Goal: Task Accomplishment & Management: Use online tool/utility

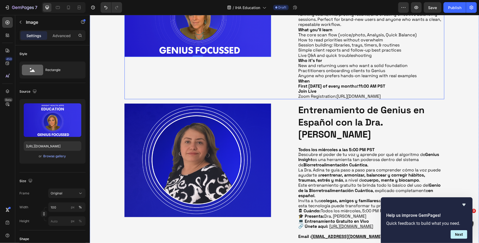
scroll to position [348, 0]
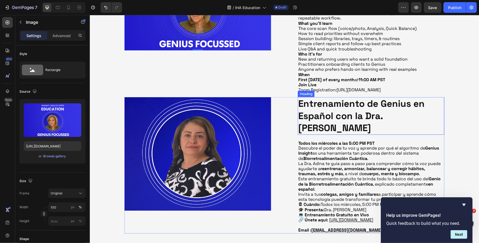
click at [323, 133] on strong "Entrenamiento de Genius en Español con la Dra. [PERSON_NAME]" at bounding box center [361, 115] width 126 height 36
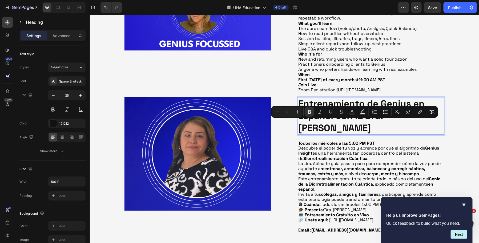
drag, startPoint x: 368, startPoint y: 125, endPoint x: 380, endPoint y: 141, distance: 19.8
click at [380, 134] on p "Entrenamiento de Genius en Español con la Dra. [PERSON_NAME]" at bounding box center [371, 115] width 146 height 37
copy strong "Dra. [PERSON_NAME]"
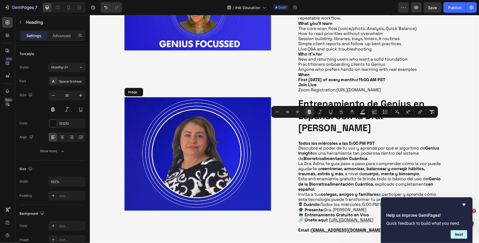
click at [241, 161] on img at bounding box center [197, 153] width 147 height 113
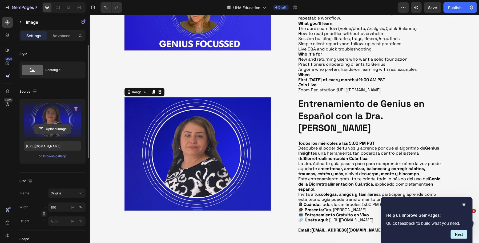
click at [57, 127] on input "file" at bounding box center [52, 128] width 37 height 9
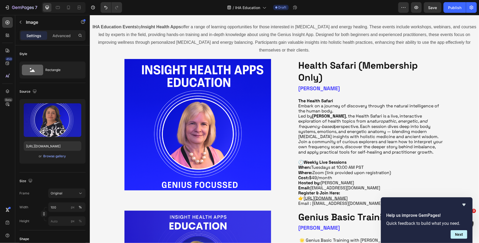
scroll to position [85, 0]
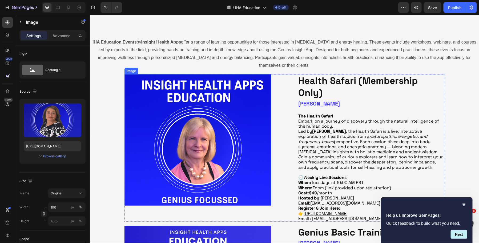
click at [199, 137] on img at bounding box center [197, 139] width 147 height 131
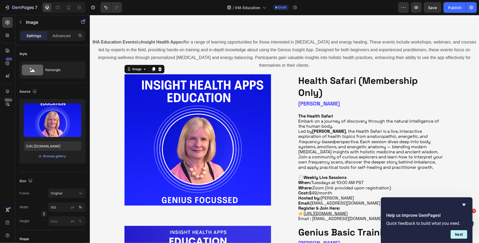
scroll to position [134, 0]
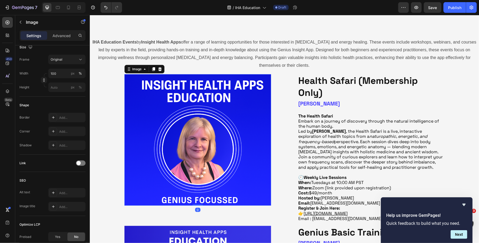
click at [202, 130] on img at bounding box center [197, 139] width 147 height 131
click at [172, 105] on img at bounding box center [197, 139] width 147 height 131
click at [36, 37] on p "Settings" at bounding box center [33, 36] width 15 height 6
click at [25, 23] on div "Image" at bounding box center [45, 22] width 61 height 14
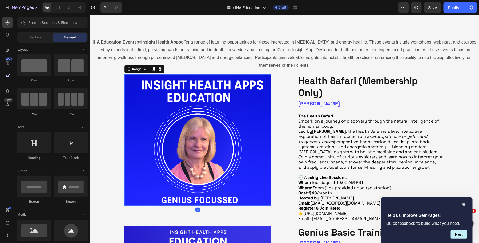
click at [182, 127] on img at bounding box center [197, 139] width 147 height 131
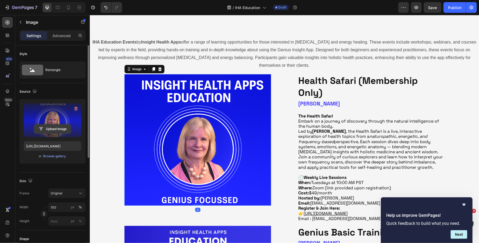
click at [50, 129] on input "file" at bounding box center [52, 128] width 37 height 9
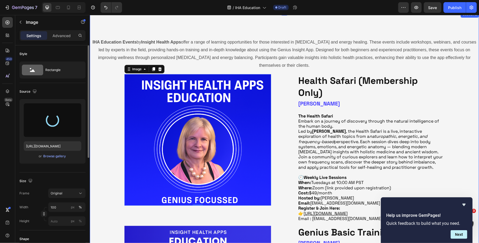
type input "[URL][DOMAIN_NAME]"
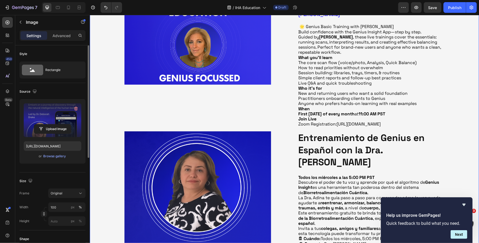
scroll to position [340, 0]
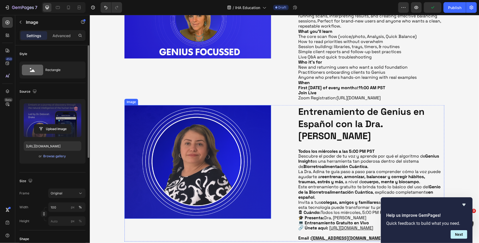
click at [154, 142] on img at bounding box center [197, 161] width 147 height 113
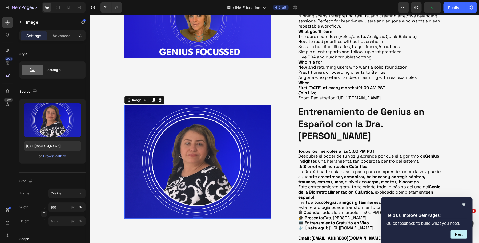
scroll to position [134, 0]
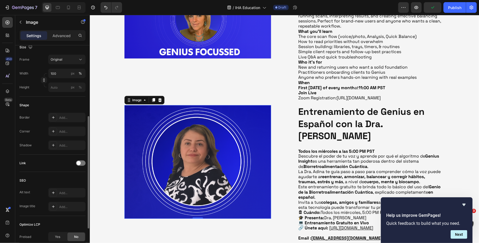
click at [177, 162] on img at bounding box center [197, 161] width 147 height 113
click at [197, 101] on div "Image" at bounding box center [197, 36] width 147 height 130
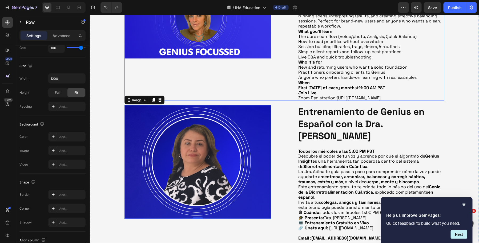
scroll to position [0, 0]
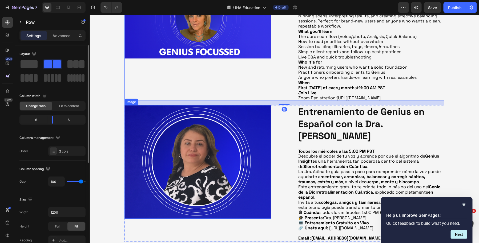
click at [197, 142] on img at bounding box center [197, 161] width 147 height 113
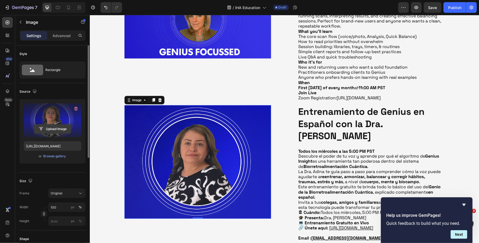
click at [58, 131] on input "file" at bounding box center [52, 128] width 37 height 9
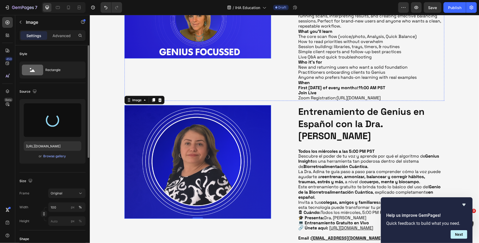
type input "[URL][DOMAIN_NAME]"
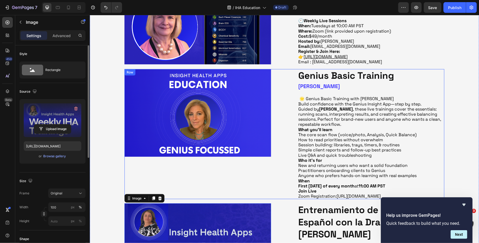
scroll to position [234, 0]
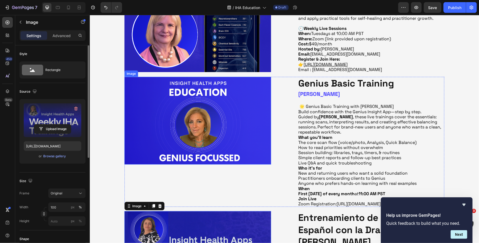
click at [197, 114] on img at bounding box center [197, 121] width 147 height 88
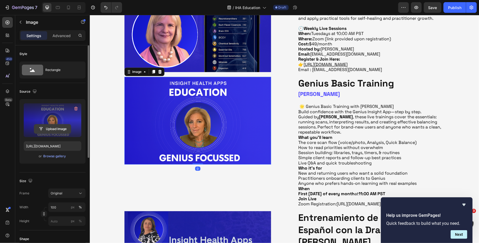
click at [59, 128] on input "file" at bounding box center [52, 128] width 37 height 9
click at [52, 129] on input "file" at bounding box center [52, 128] width 37 height 9
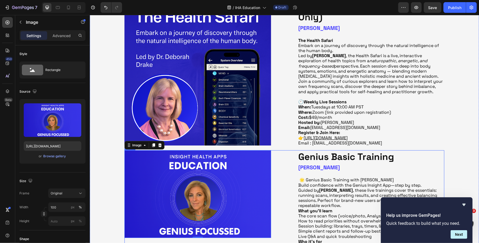
scroll to position [159, 0]
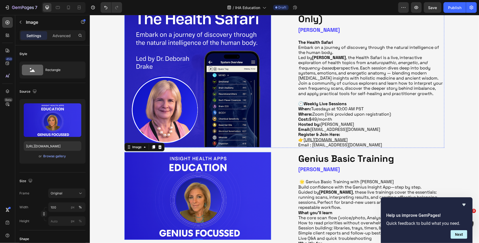
click at [228, 112] on img at bounding box center [197, 73] width 147 height 147
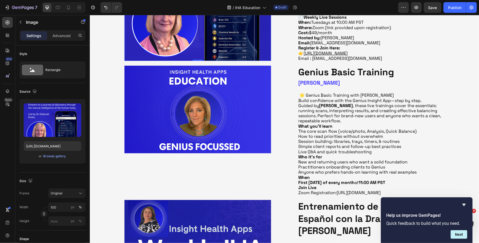
scroll to position [253, 0]
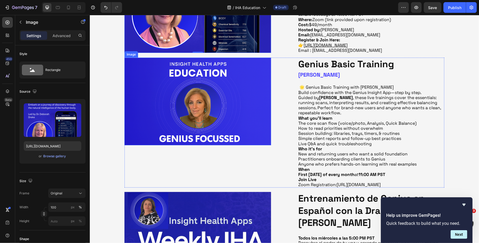
click at [228, 113] on img at bounding box center [197, 101] width 147 height 88
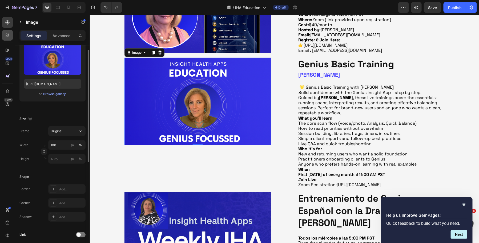
scroll to position [43, 0]
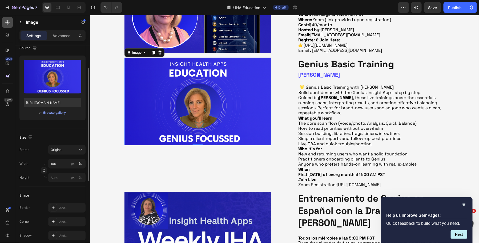
click at [8, 25] on icon at bounding box center [7, 22] width 5 height 5
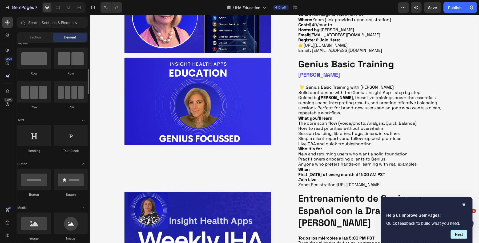
scroll to position [0, 0]
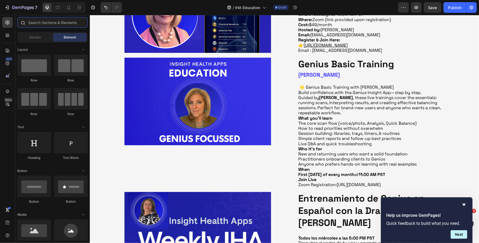
click at [31, 23] on input "text" at bounding box center [52, 22] width 70 height 11
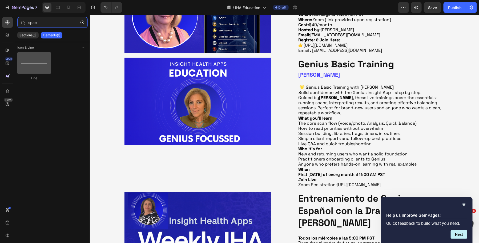
type input "spac"
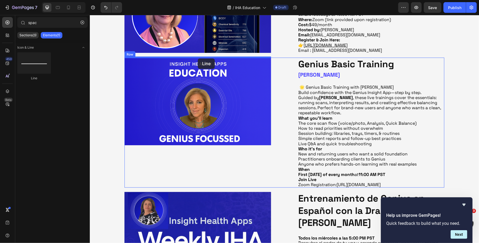
drag, startPoint x: 122, startPoint y: 78, endPoint x: 198, endPoint y: 58, distance: 78.1
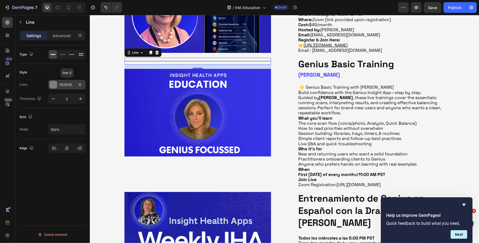
click at [55, 85] on div at bounding box center [53, 84] width 7 height 7
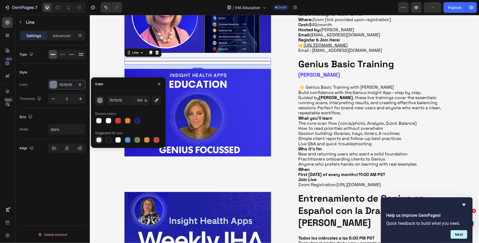
click at [100, 141] on div at bounding box center [98, 139] width 5 height 5
type input "000000"
type input "0"
click at [278, 94] on div "Title Line 16 Image Genius Basic Training Heading [PERSON_NAME] Heading 🌟 Geniu…" at bounding box center [284, 122] width 320 height 130
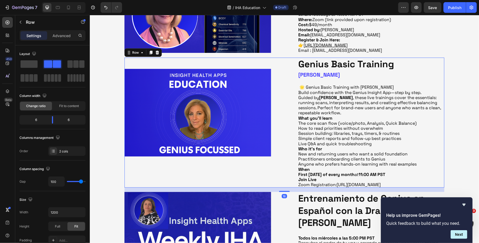
click at [207, 64] on div "Title Line Image" at bounding box center [197, 122] width 147 height 130
click at [207, 63] on div "Title Line" at bounding box center [197, 60] width 147 height 7
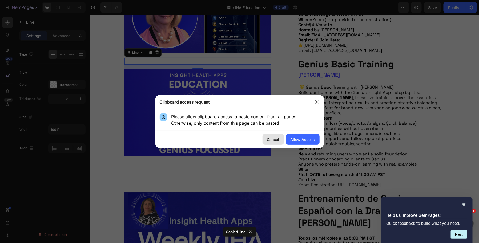
click at [283, 137] on button "Cancel" at bounding box center [273, 139] width 21 height 11
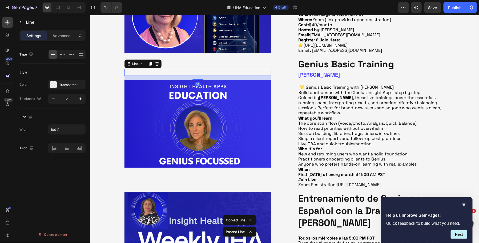
click at [201, 71] on div "Title Line 16" at bounding box center [197, 72] width 147 height 7
click at [150, 64] on icon at bounding box center [150, 64] width 3 height 4
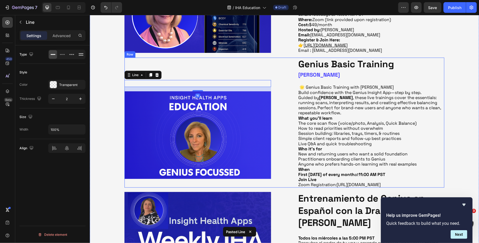
click at [296, 121] on div "Title Line Title Line Title Line 16 Image Genius Basic Training Heading [PERSON…" at bounding box center [284, 122] width 320 height 130
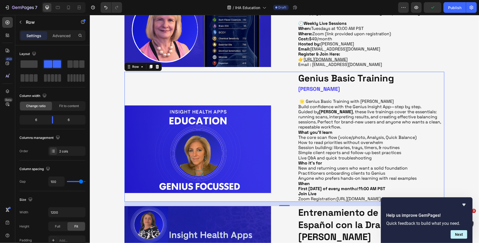
scroll to position [228, 0]
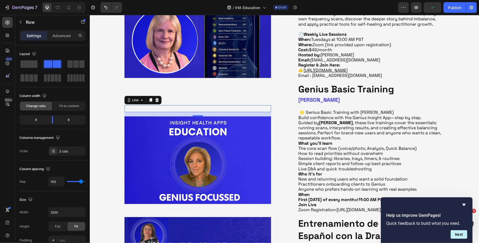
click at [229, 107] on div "Title Line 0" at bounding box center [197, 108] width 147 height 7
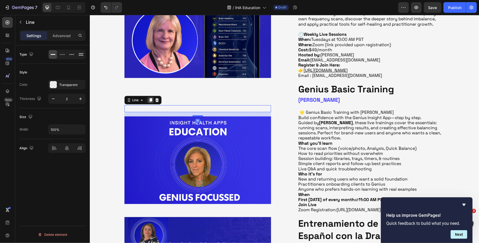
click at [150, 100] on icon at bounding box center [150, 100] width 3 height 4
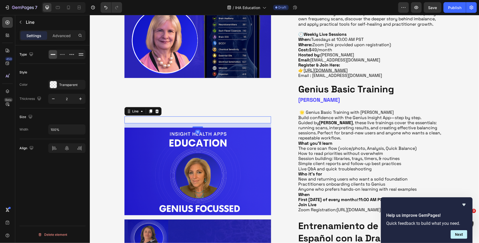
click at [204, 121] on div "Title Line 16" at bounding box center [197, 119] width 147 height 7
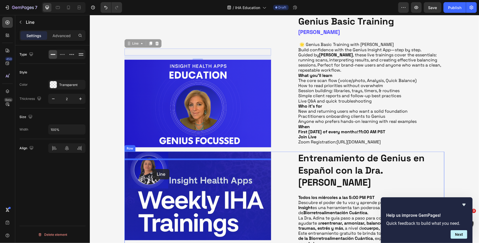
scroll to position [297, 0]
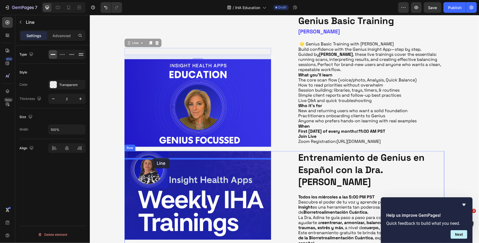
drag, startPoint x: 136, startPoint y: 111, endPoint x: 153, endPoint y: 158, distance: 49.8
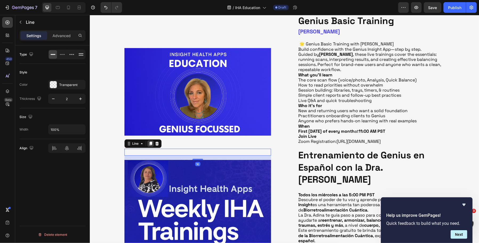
click at [150, 145] on icon at bounding box center [150, 144] width 3 height 4
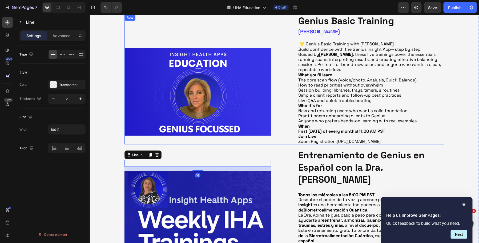
click at [291, 144] on div "Title Line Title Line Title Line Image Genius Basic Training Heading [PERSON_NA…" at bounding box center [284, 79] width 320 height 130
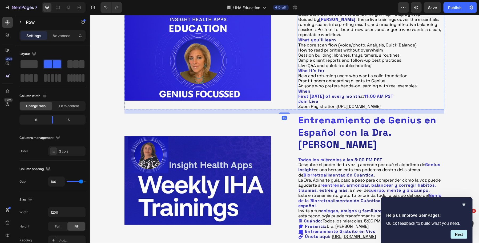
scroll to position [404, 0]
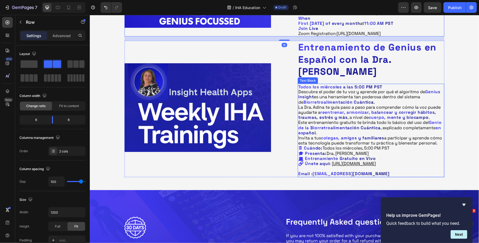
click at [314, 120] on p "Descubre el poder de tu voz y aprende por qué el algoritmo de Genius Insight es…" at bounding box center [371, 104] width 146 height 31
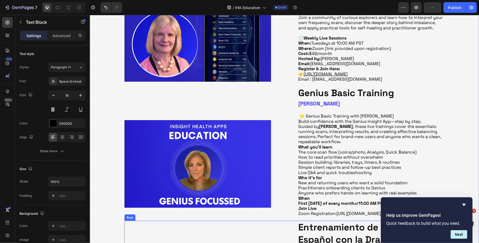
scroll to position [197, 0]
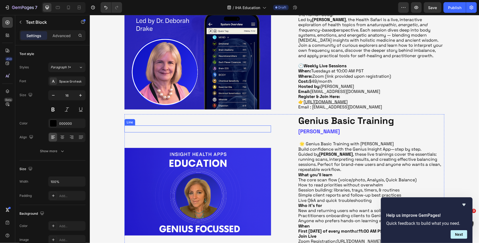
click at [193, 127] on div "Title Line" at bounding box center [197, 128] width 147 height 7
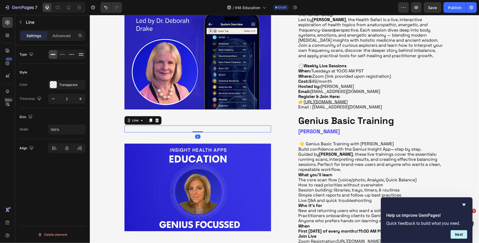
drag, startPoint x: 199, startPoint y: 136, endPoint x: 203, endPoint y: 112, distance: 23.8
click at [203, 112] on div "IHA Education Events by Insight Health Apps offer a range of learning opportuni…" at bounding box center [285, 157] width 390 height 462
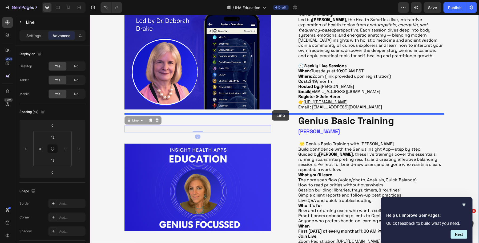
drag, startPoint x: 136, startPoint y: 121, endPoint x: 272, endPoint y: 110, distance: 136.6
type input "16"
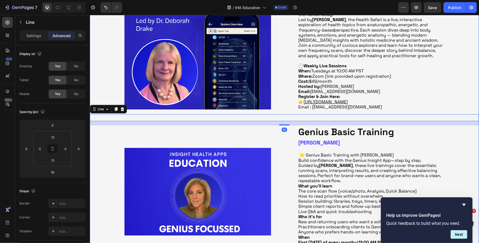
click at [459, 60] on div "IHA Education Events by Insight Health Apps offer a range of learning opportuni…" at bounding box center [285, 163] width 390 height 474
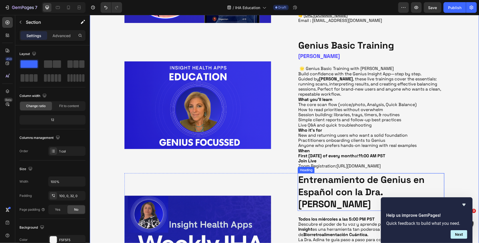
scroll to position [327, 0]
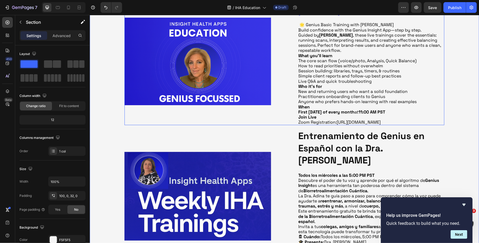
click at [198, 125] on div "Title Line Title Line Image" at bounding box center [197, 60] width 147 height 130
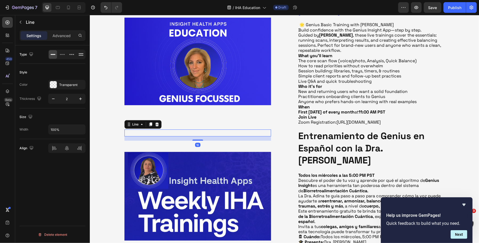
click at [200, 133] on div at bounding box center [197, 132] width 147 height 1
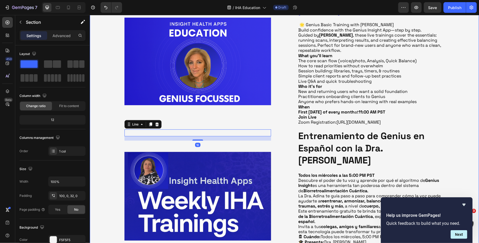
click at [276, 136] on div "IHA Education Events by Insight Health Apps offer a range of learning opportuni…" at bounding box center [285, 33] width 390 height 474
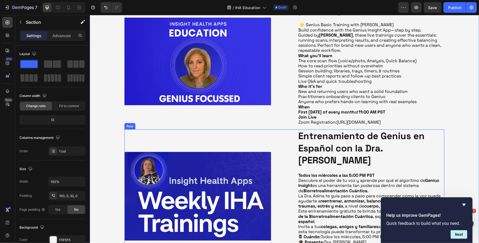
click at [288, 140] on div "Title Line Title Line Image ⁠⁠⁠⁠⁠⁠⁠ Entrenamiento de Genius en Español con la D…" at bounding box center [284, 197] width 320 height 136
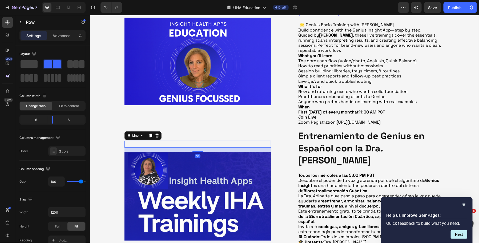
click at [235, 147] on div "Title Line 16" at bounding box center [197, 143] width 147 height 7
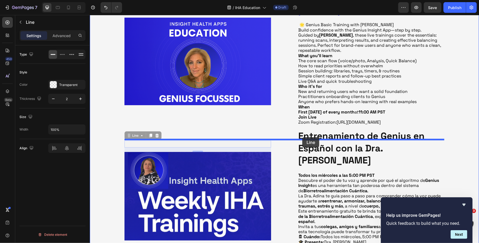
drag, startPoint x: 138, startPoint y: 146, endPoint x: 302, endPoint y: 137, distance: 164.3
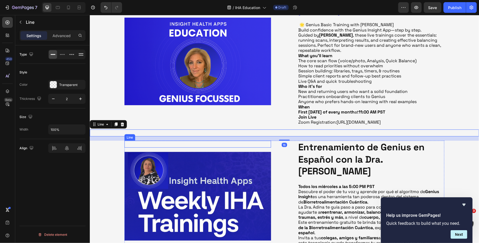
click at [227, 147] on div "Title Line" at bounding box center [197, 143] width 147 height 7
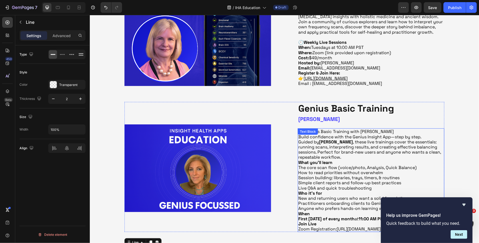
scroll to position [212, 0]
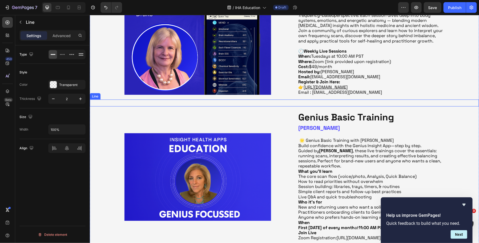
click at [326, 103] on div "Title Line" at bounding box center [285, 102] width 390 height 7
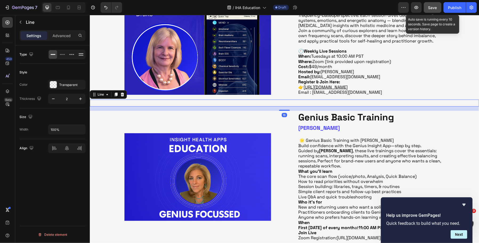
click at [437, 9] on span "Save" at bounding box center [433, 7] width 9 height 5
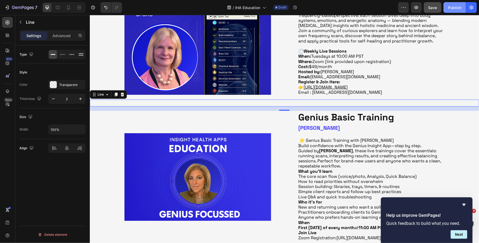
click at [455, 9] on div "Publish" at bounding box center [454, 8] width 13 height 6
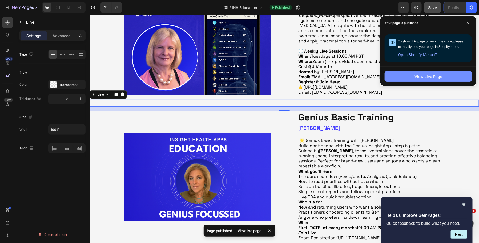
click at [432, 77] on div "View Live Page" at bounding box center [429, 77] width 28 height 6
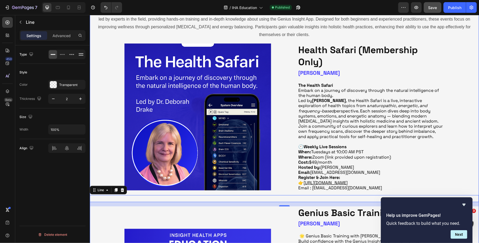
scroll to position [0, 0]
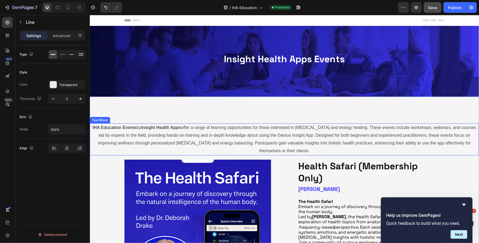
click at [225, 134] on p "IHA Education Events by Insight Health Apps offer a range of learning opportuni…" at bounding box center [284, 139] width 388 height 31
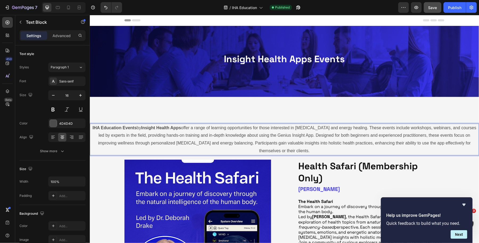
click at [294, 151] on p "IHA Education Events by Insight Health Apps offer a range of learning opportuni…" at bounding box center [284, 139] width 388 height 31
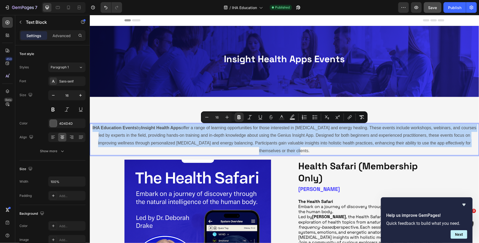
drag, startPoint x: 294, startPoint y: 151, endPoint x: 88, endPoint y: 125, distance: 207.6
copy p "IHA Education Events by Insight Health Apps offer a range of learning opportuni…"
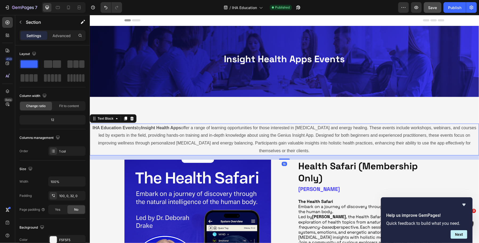
click at [129, 132] on p "IHA Education Events by Insight Health Apps offer a range of learning opportuni…" at bounding box center [284, 139] width 388 height 31
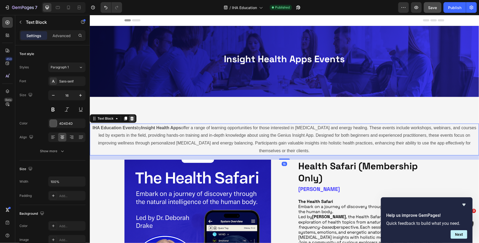
click at [130, 119] on icon at bounding box center [131, 118] width 3 height 4
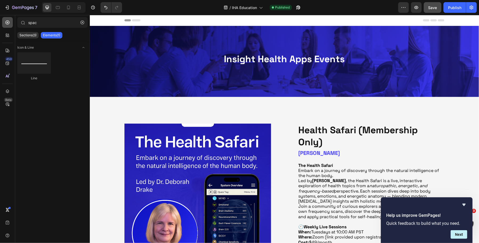
click at [9, 24] on icon at bounding box center [7, 22] width 5 height 5
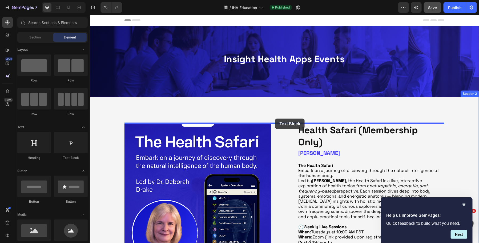
drag, startPoint x: 166, startPoint y: 159, endPoint x: 275, endPoint y: 118, distance: 116.1
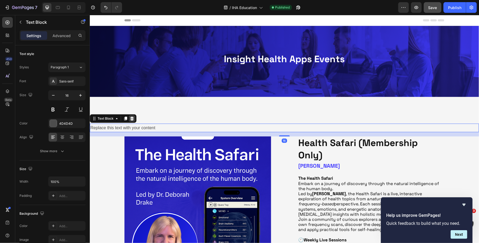
click at [132, 119] on icon at bounding box center [131, 118] width 3 height 4
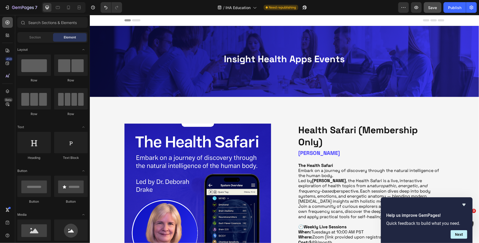
click at [9, 26] on div at bounding box center [7, 22] width 11 height 11
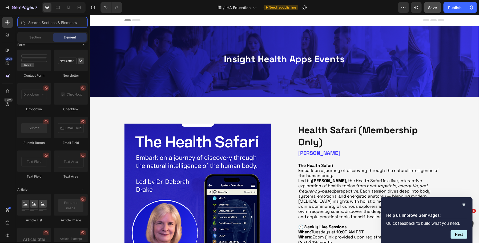
scroll to position [1382, 0]
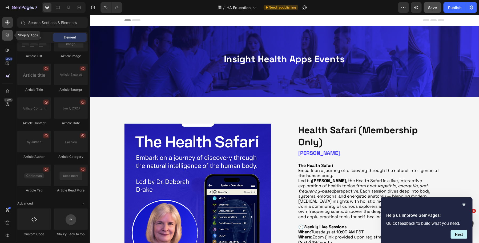
click at [9, 37] on icon at bounding box center [7, 35] width 5 height 5
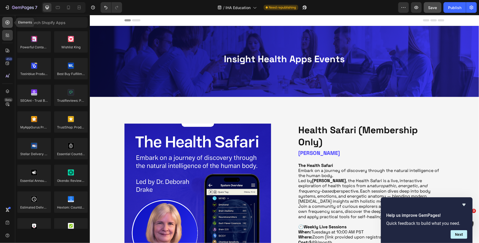
click at [8, 26] on div at bounding box center [7, 22] width 11 height 11
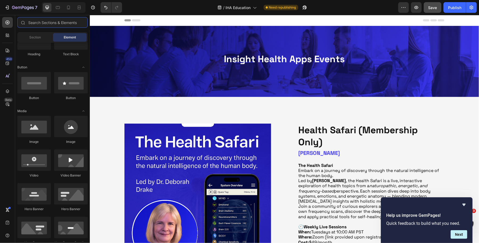
scroll to position [0, 0]
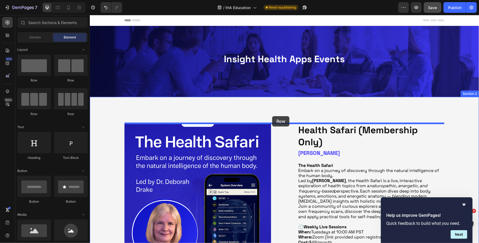
drag, startPoint x: 129, startPoint y: 87, endPoint x: 272, endPoint y: 116, distance: 145.9
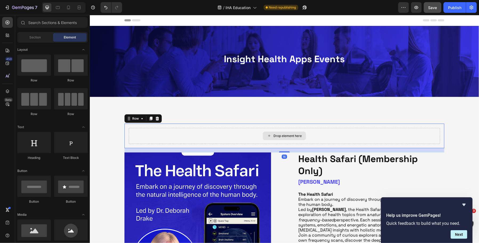
click at [269, 138] on div "Drop element here" at bounding box center [284, 135] width 43 height 9
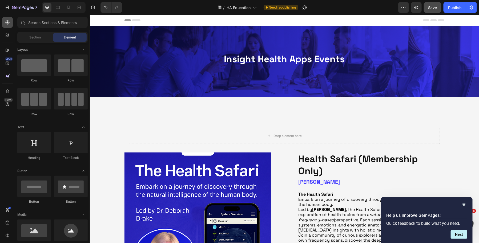
click at [7, 25] on icon at bounding box center [7, 22] width 5 height 5
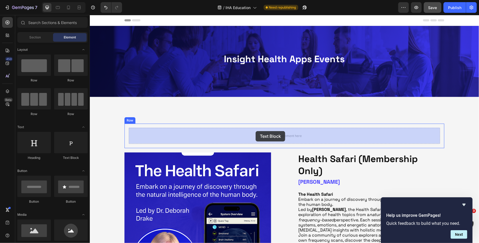
drag, startPoint x: 158, startPoint y: 164, endPoint x: 256, endPoint y: 131, distance: 102.8
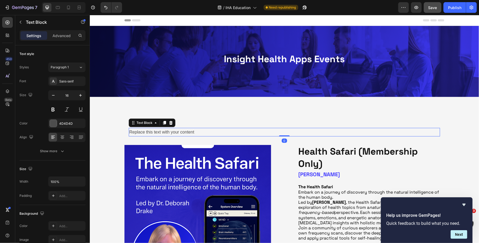
click at [253, 131] on div "Replace this text with your content" at bounding box center [285, 132] width 312 height 9
click at [253, 131] on p "Replace this text with your content" at bounding box center [284, 132] width 311 height 8
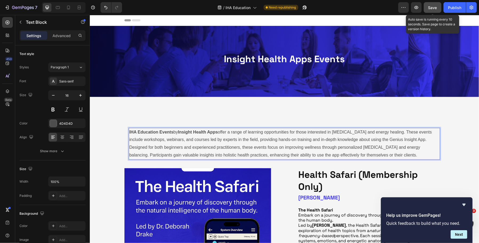
click at [440, 7] on button "Save" at bounding box center [433, 7] width 18 height 11
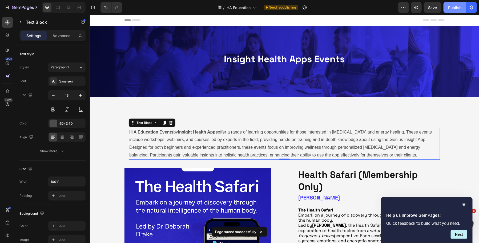
click at [451, 7] on div "Publish" at bounding box center [454, 8] width 13 height 6
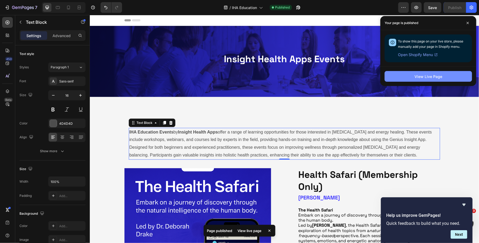
click at [438, 75] on div "View Live Page" at bounding box center [429, 77] width 28 height 6
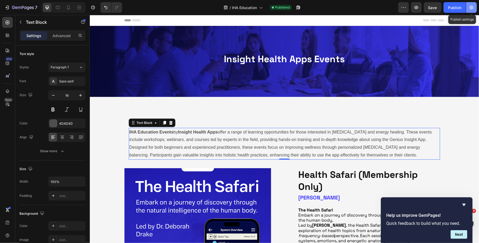
click at [474, 7] on icon "button" at bounding box center [471, 7] width 5 height 5
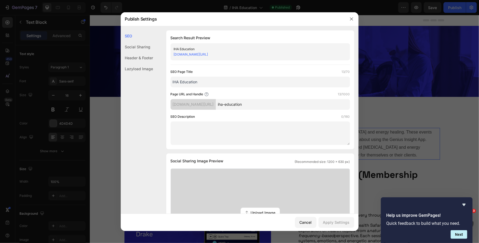
click at [208, 54] on link "[DOMAIN_NAME][URL]" at bounding box center [191, 54] width 34 height 4
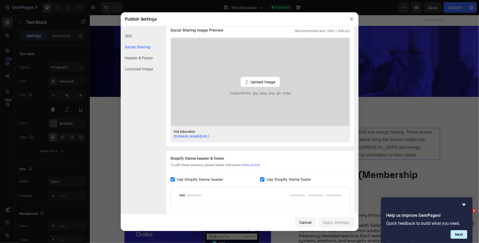
scroll to position [153, 0]
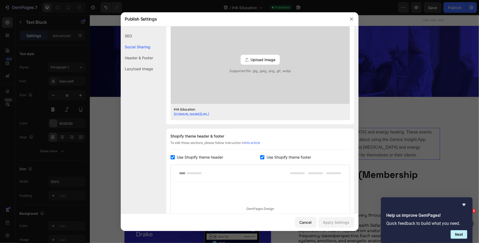
click at [256, 62] on div "Upload Image" at bounding box center [260, 60] width 39 height 10
click at [0, 0] on input "Upload Image Supported file: .jpg, .jpeg, .png, .gif, .webp" at bounding box center [0, 0] width 0 height 0
click at [261, 55] on div "Upload Image" at bounding box center [260, 60] width 39 height 10
click at [0, 0] on input "Upload Image Supported file: .jpg, .jpeg, .png, .gif, .webp" at bounding box center [0, 0] width 0 height 0
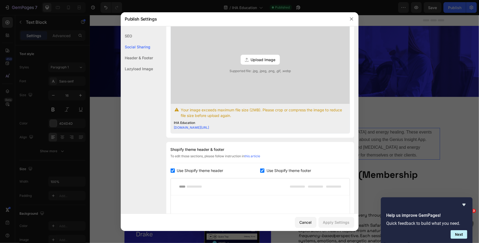
click at [264, 61] on span "Upload Image" at bounding box center [263, 60] width 25 height 6
click at [0, 0] on input "Upload Image Supported file: .jpg, .jpeg, .png, .gif, .webp" at bounding box center [0, 0] width 0 height 0
click at [279, 58] on div "Upload Image" at bounding box center [260, 60] width 39 height 10
click at [0, 0] on input "Upload Image Supported file: .jpg, .jpeg, .png, .gif, .webp" at bounding box center [0, 0] width 0 height 0
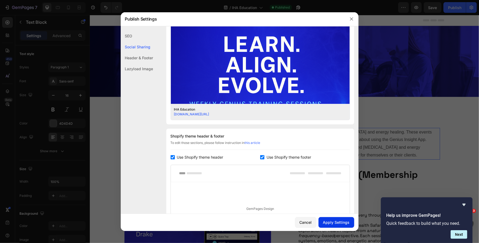
click at [336, 223] on div "Apply Settings" at bounding box center [336, 222] width 27 height 6
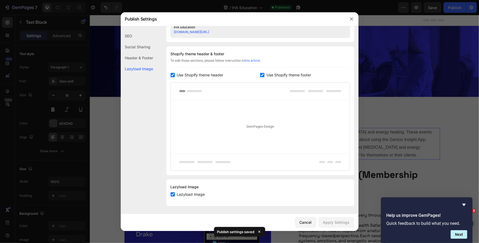
scroll to position [0, 0]
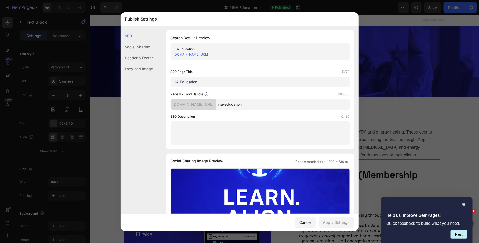
click at [138, 45] on div "Social Sharing" at bounding box center [137, 46] width 33 height 11
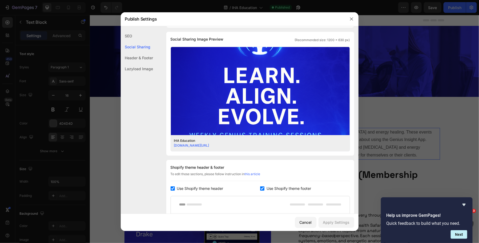
click at [138, 57] on div "Header & Footer" at bounding box center [137, 57] width 33 height 11
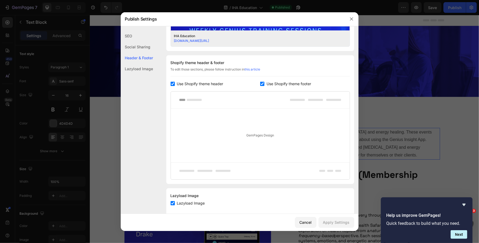
scroll to position [235, 0]
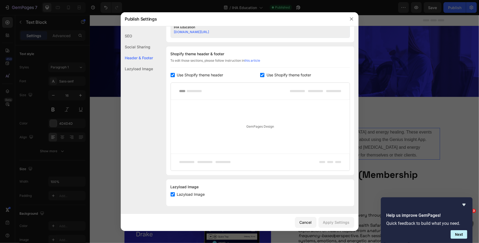
click at [140, 67] on div "Lazyload Image" at bounding box center [137, 68] width 33 height 11
click at [351, 19] on icon "button" at bounding box center [351, 18] width 3 height 3
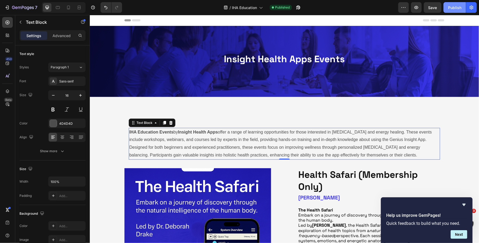
click at [454, 5] on div "Publish" at bounding box center [454, 8] width 13 height 6
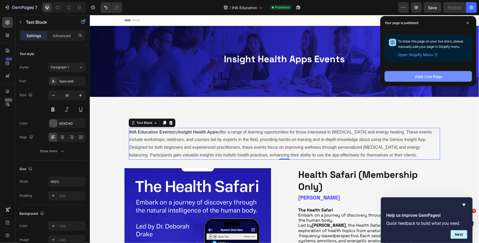
click at [436, 74] on div "View Live Page" at bounding box center [429, 77] width 28 height 6
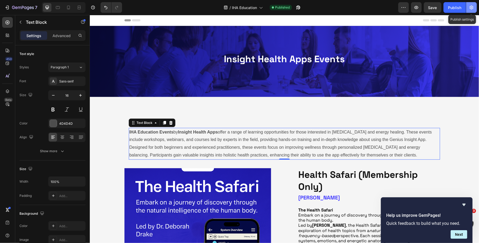
click at [472, 8] on icon "button" at bounding box center [471, 7] width 1 height 1
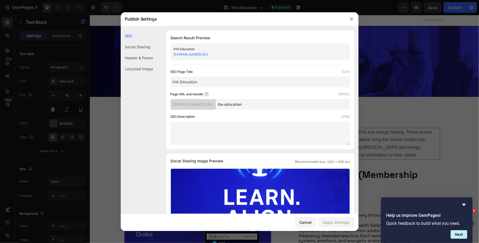
click at [269, 53] on div "[DOMAIN_NAME][URL]" at bounding box center [256, 54] width 164 height 5
click at [277, 105] on input "iha-education" at bounding box center [283, 104] width 134 height 11
click at [277, 105] on input "iha-education-vents" at bounding box center [283, 104] width 134 height 11
type input "iha-education-events"
click at [312, 111] on div "SEO Page Title 13/70 IHA Education Page URL and Handle 20/1000 [DOMAIN_NAME][UR…" at bounding box center [261, 107] width 180 height 76
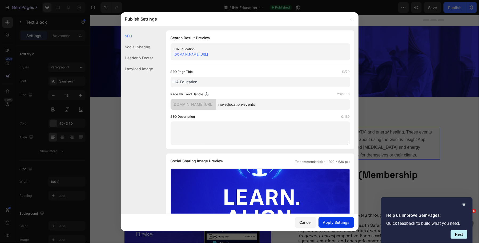
click at [338, 221] on div "Apply Settings" at bounding box center [336, 222] width 27 height 6
click at [312, 221] on div "Cancel" at bounding box center [306, 222] width 12 height 6
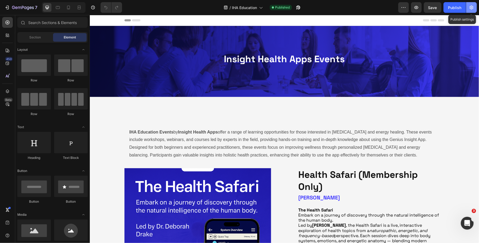
click at [471, 4] on button "button" at bounding box center [472, 7] width 11 height 11
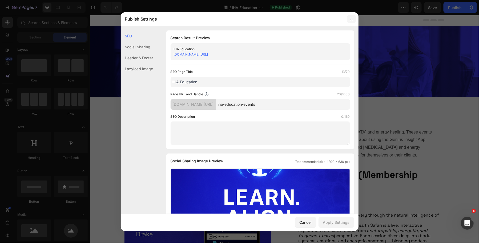
drag, startPoint x: 352, startPoint y: 18, endPoint x: 281, endPoint y: 1, distance: 72.8
click at [352, 18] on icon "button" at bounding box center [352, 19] width 4 height 4
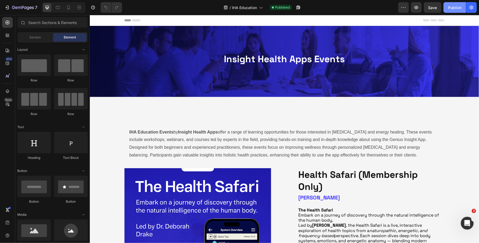
click at [455, 10] on div "Publish" at bounding box center [454, 8] width 13 height 6
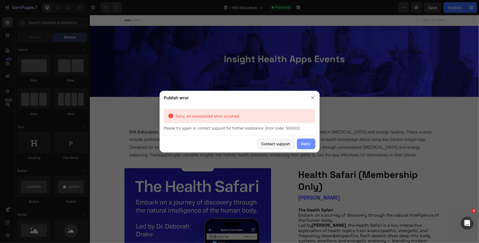
click at [306, 145] on div "Retry" at bounding box center [306, 144] width 9 height 6
click at [307, 144] on div "Retry" at bounding box center [306, 144] width 9 height 6
click at [311, 99] on icon "button" at bounding box center [313, 98] width 4 height 4
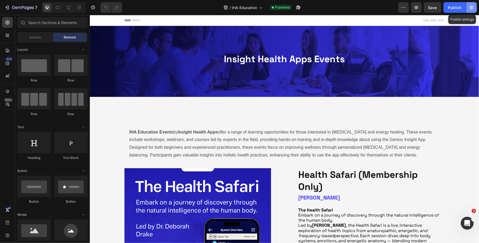
click at [472, 9] on icon "button" at bounding box center [472, 8] width 4 height 4
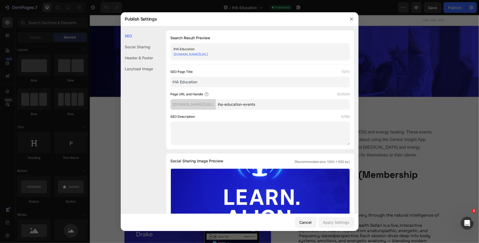
click at [324, 106] on input "iha-education-events" at bounding box center [283, 104] width 134 height 11
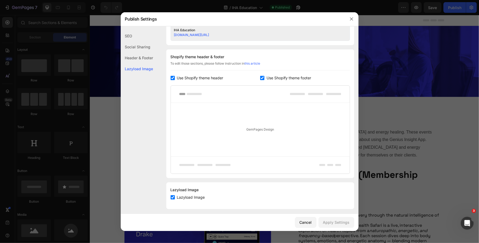
scroll to position [235, 0]
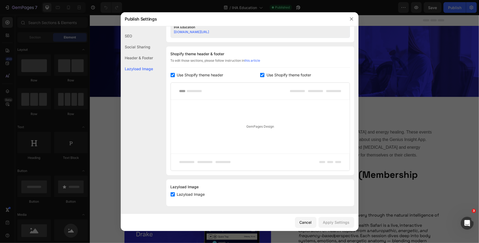
click at [209, 33] on link "[DOMAIN_NAME][URL]" at bounding box center [191, 32] width 35 height 4
click at [314, 224] on button "Cancel" at bounding box center [305, 222] width 21 height 11
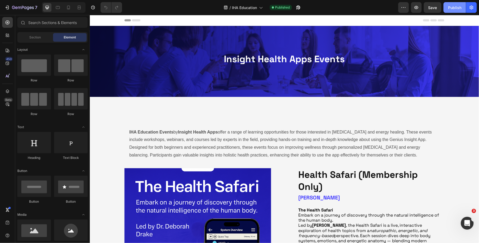
click at [450, 9] on div "Publish" at bounding box center [454, 8] width 13 height 6
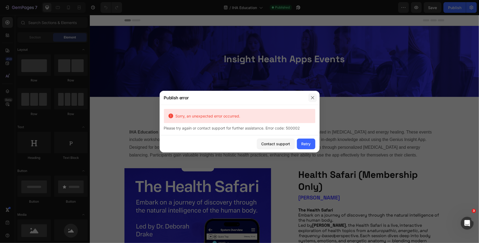
click at [314, 96] on icon "button" at bounding box center [313, 98] width 4 height 4
